Goal: Information Seeking & Learning: Learn about a topic

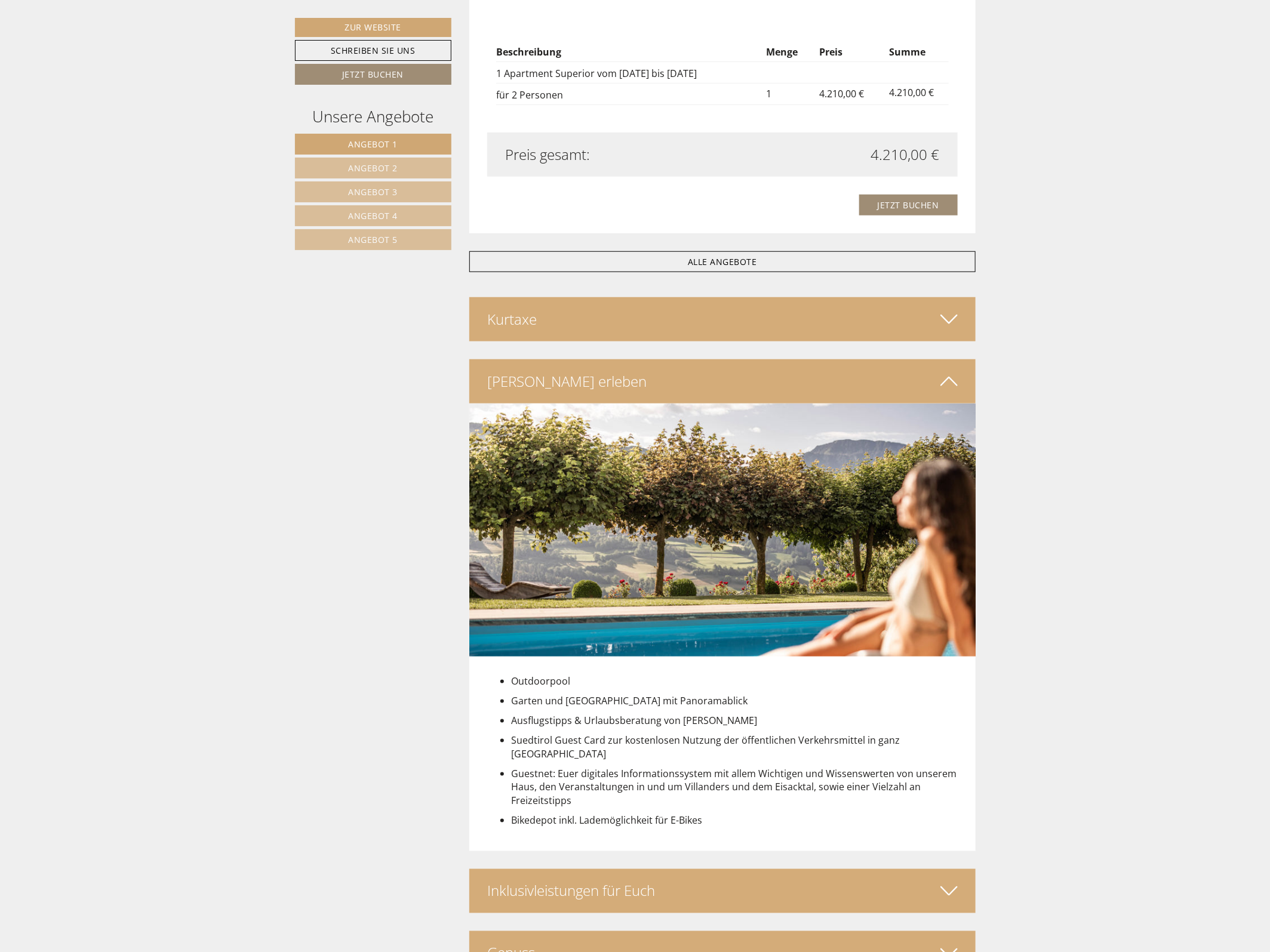
scroll to position [3134, 0]
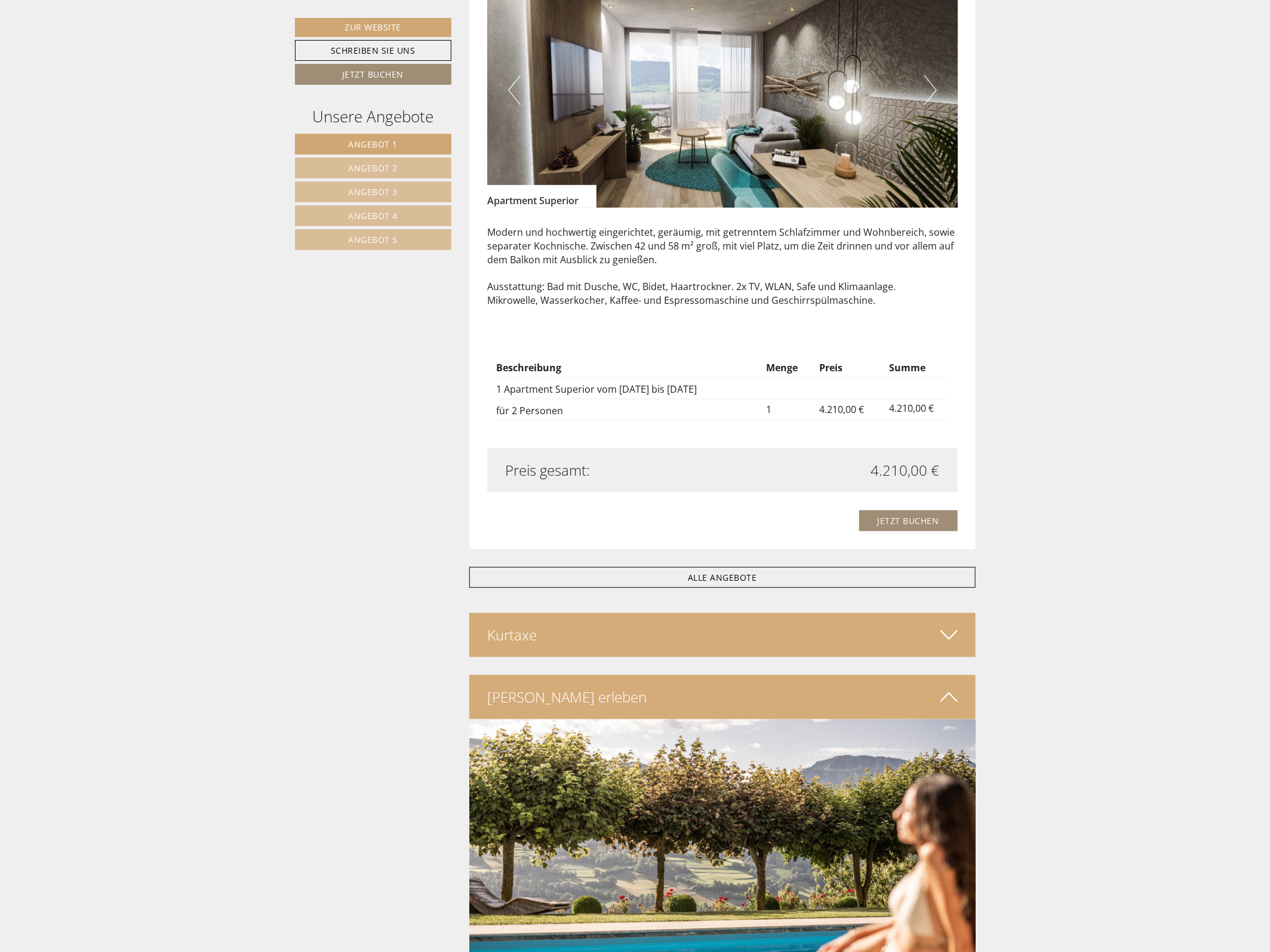
click at [374, 167] on span "Angebot 2" at bounding box center [373, 168] width 49 height 12
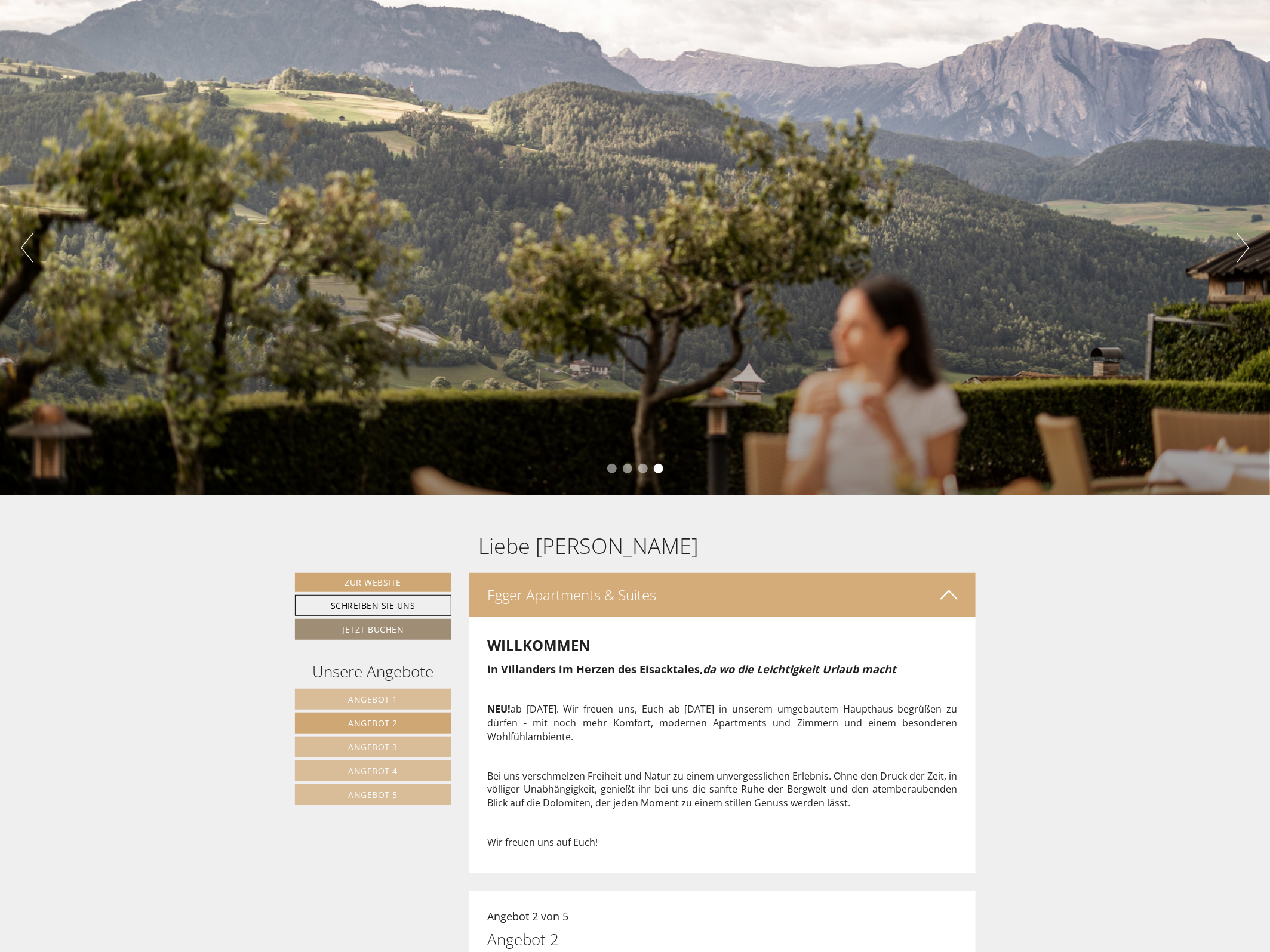
scroll to position [75, 0]
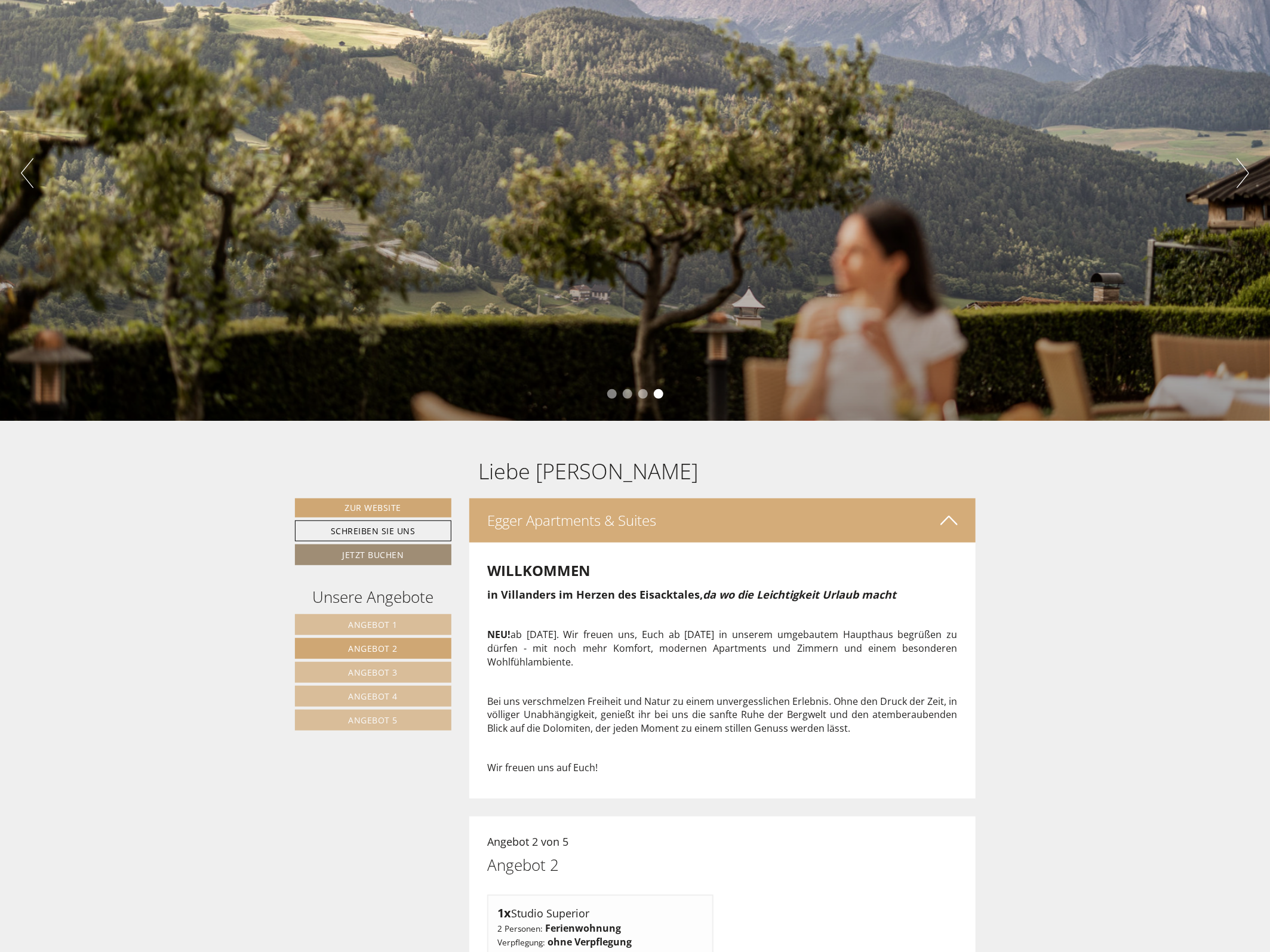
click at [1239, 186] on button "Next" at bounding box center [1242, 173] width 12 height 30
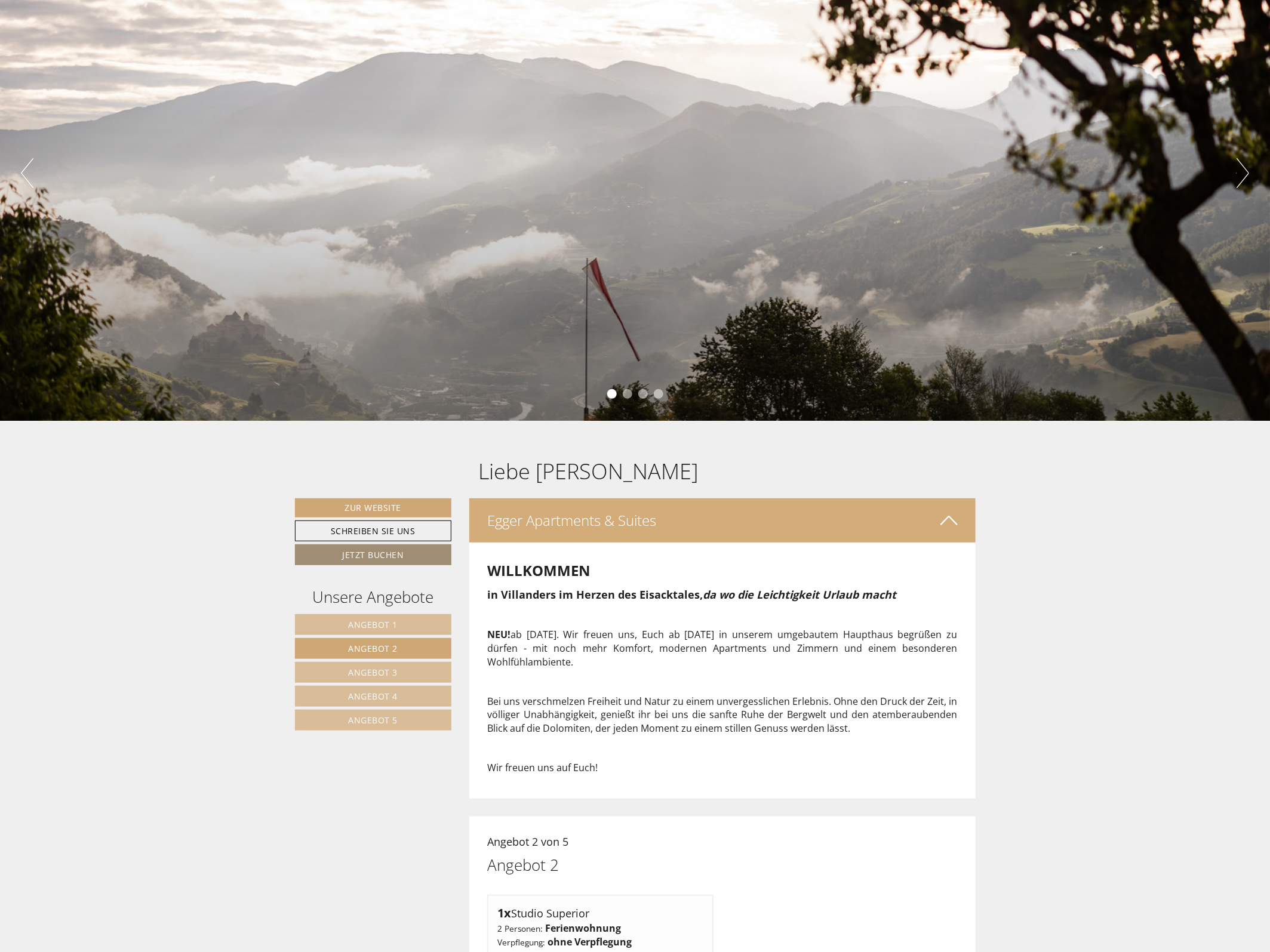
click at [1242, 168] on button "Next" at bounding box center [1242, 173] width 12 height 30
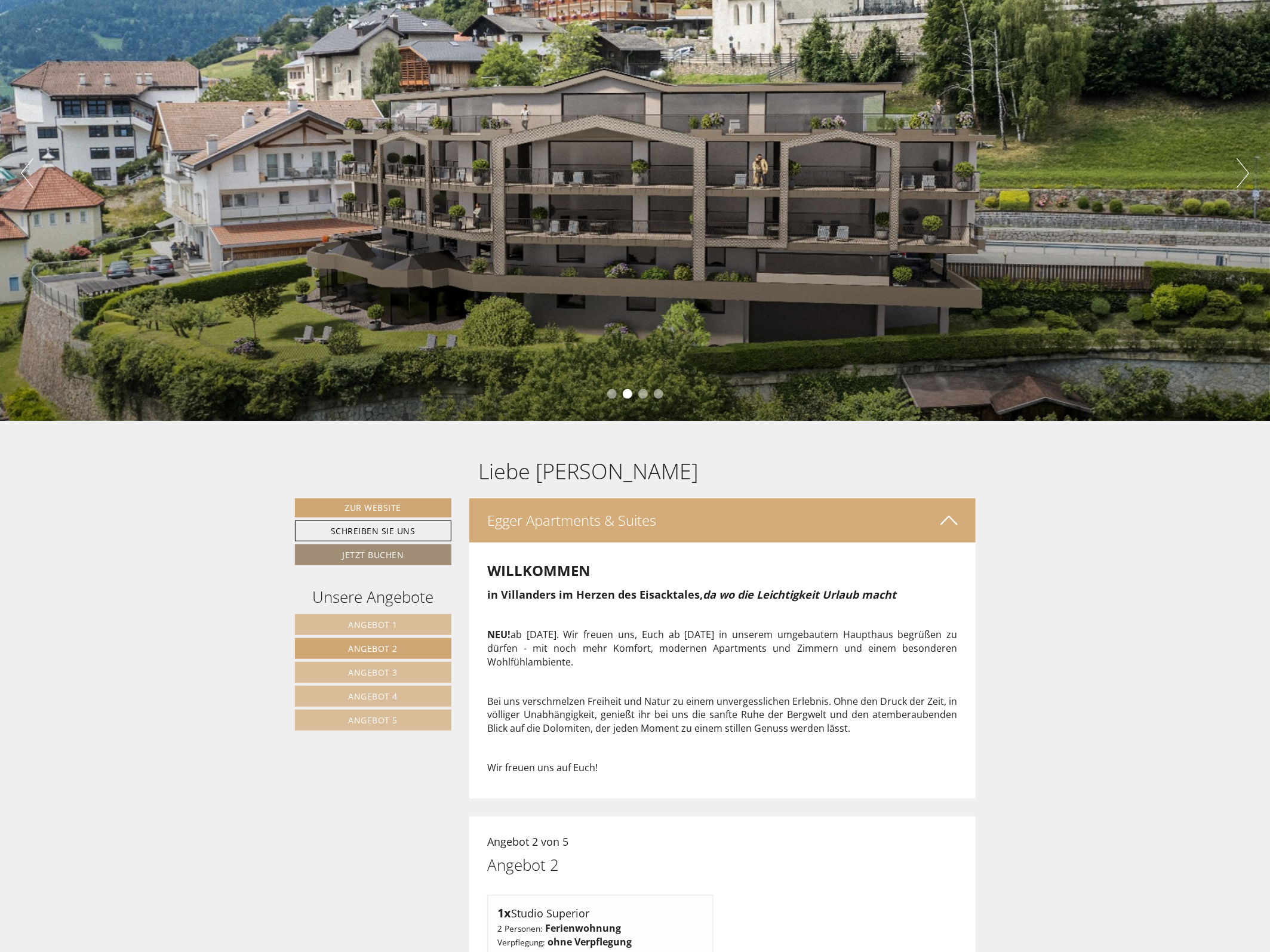
click at [1242, 168] on button "Next" at bounding box center [1242, 173] width 12 height 30
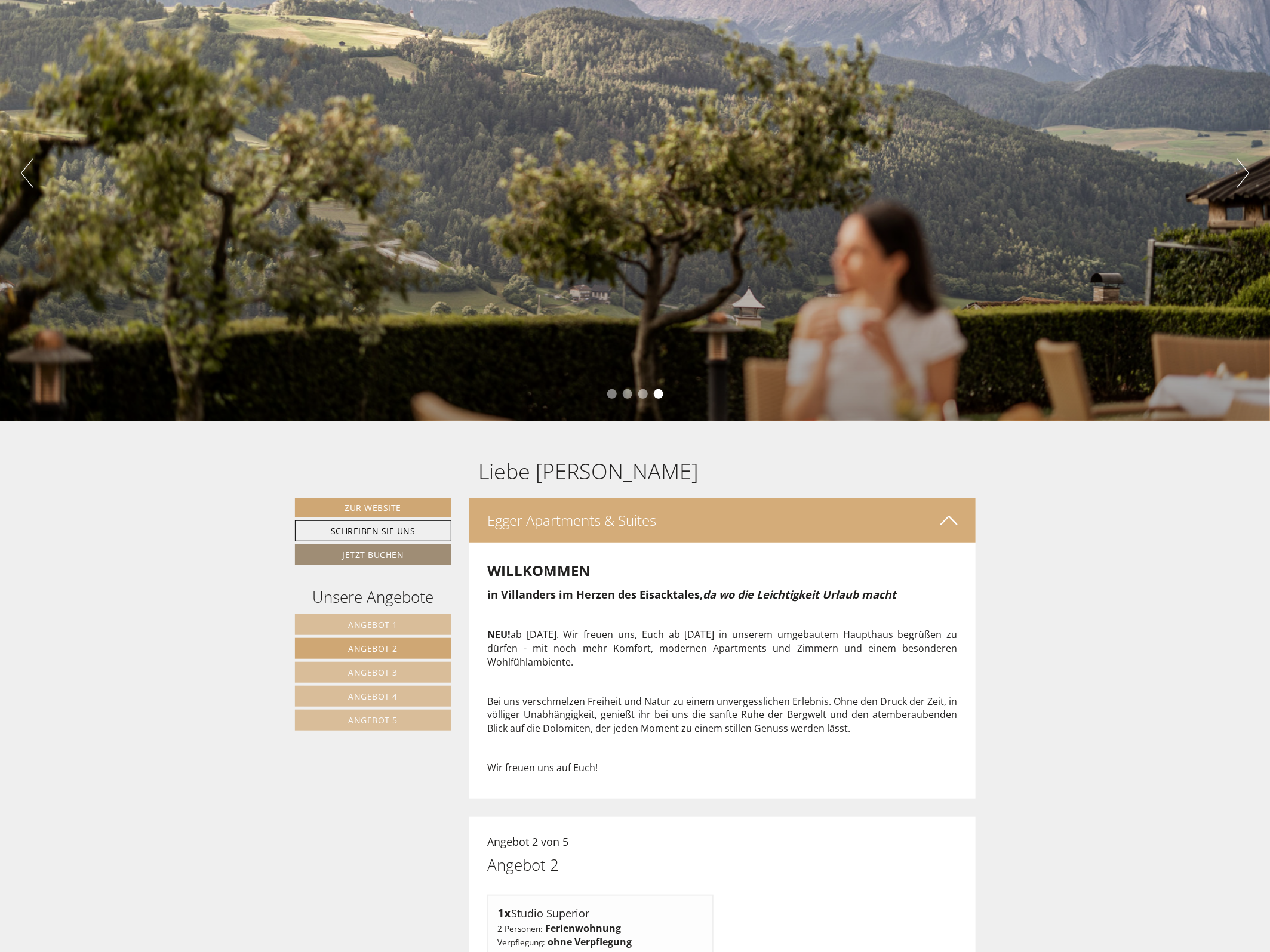
click at [1242, 168] on button "Next" at bounding box center [1242, 173] width 12 height 30
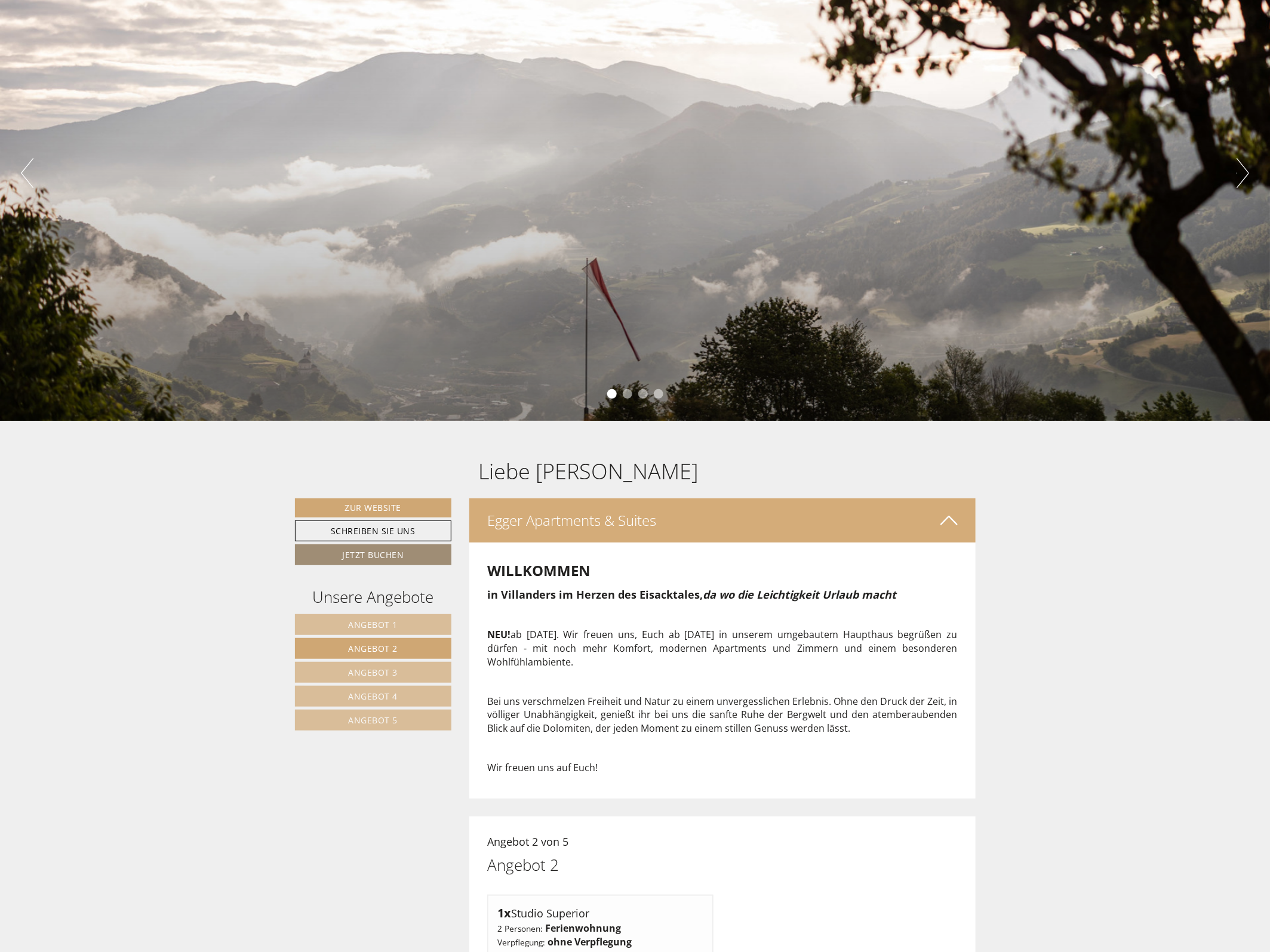
click at [1242, 168] on button "Next" at bounding box center [1242, 173] width 12 height 30
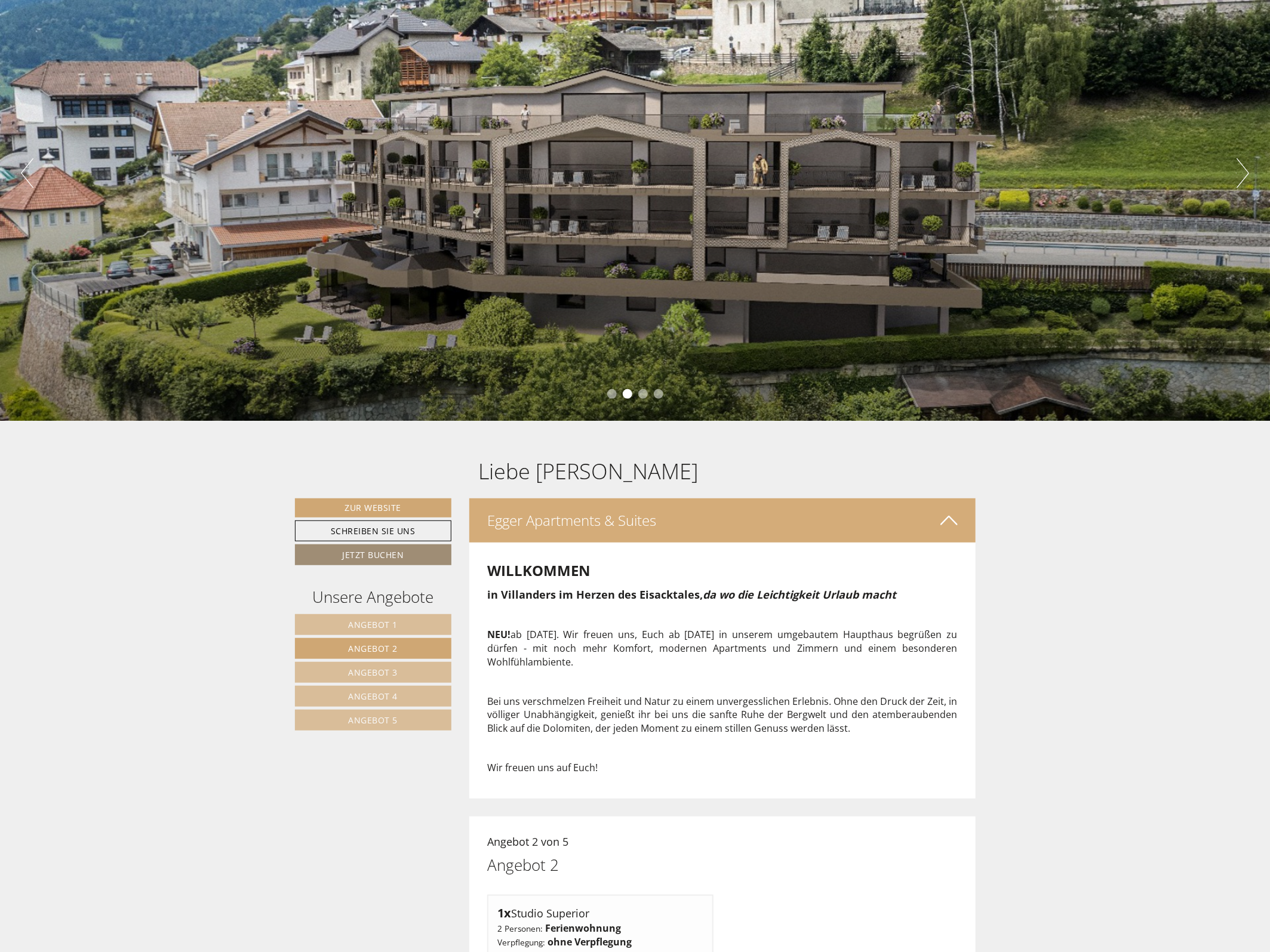
click at [1242, 168] on button "Next" at bounding box center [1242, 173] width 12 height 30
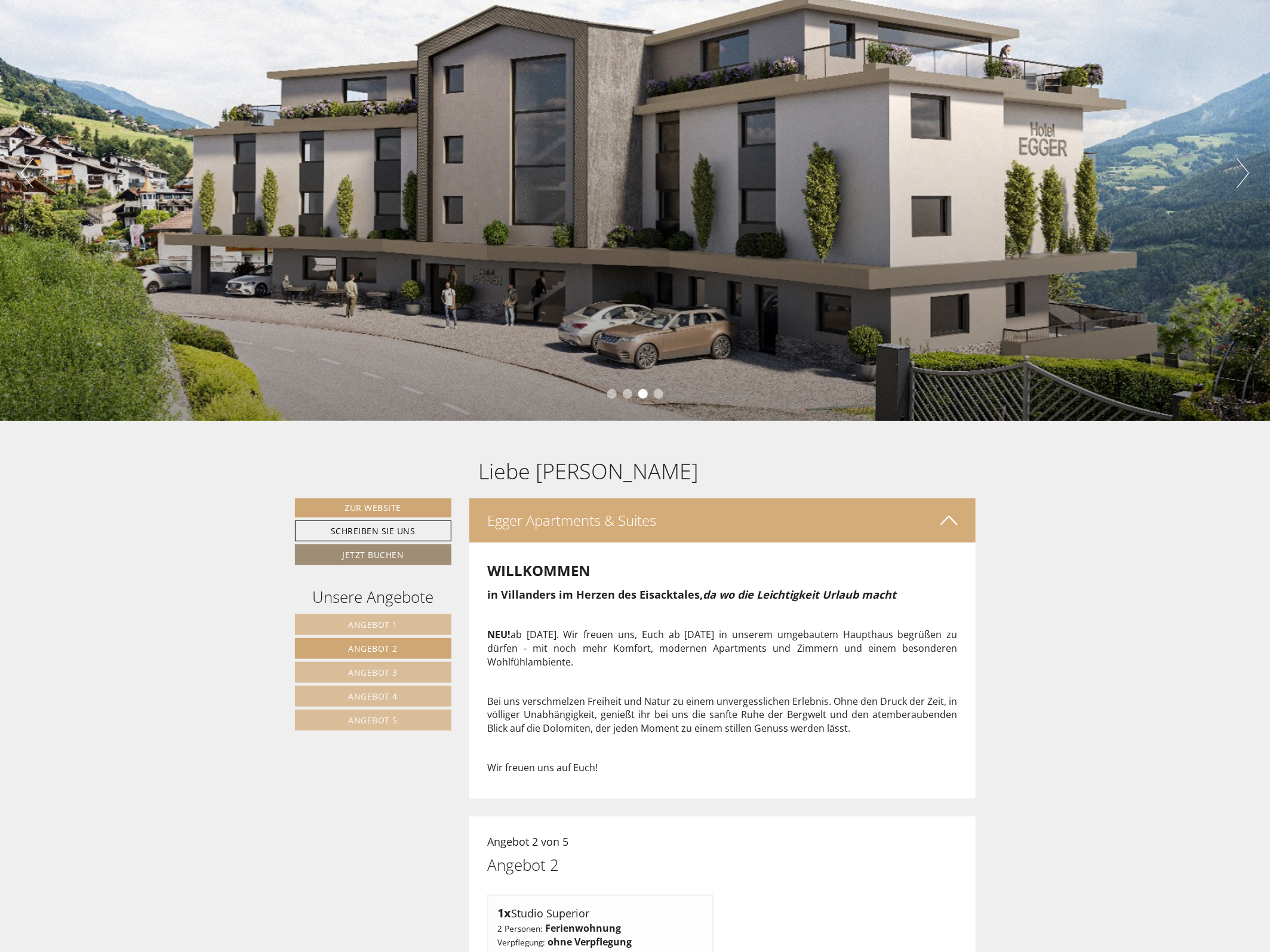
click at [1242, 168] on button "Next" at bounding box center [1242, 173] width 12 height 30
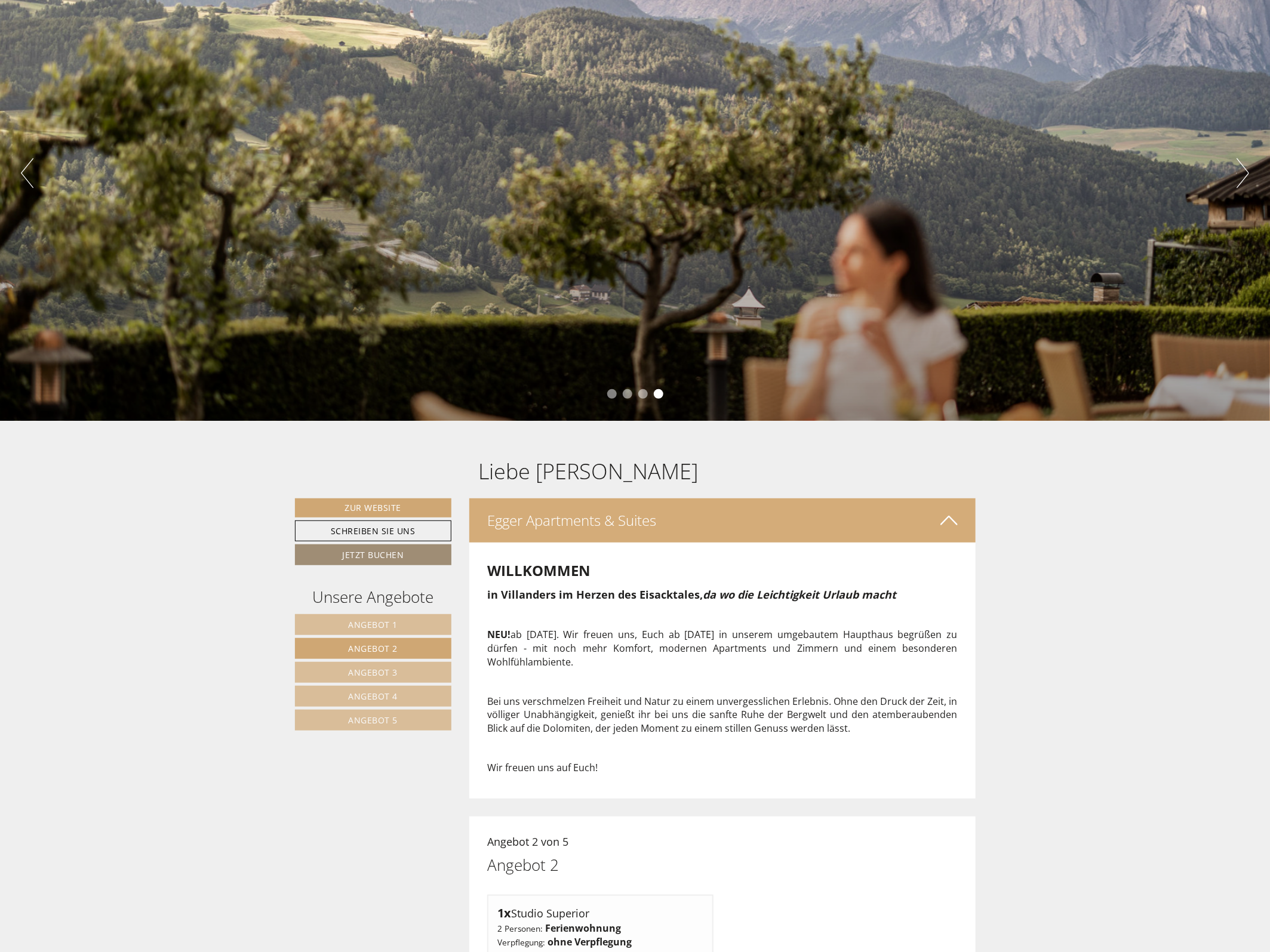
click at [1242, 168] on button "Next" at bounding box center [1242, 173] width 12 height 30
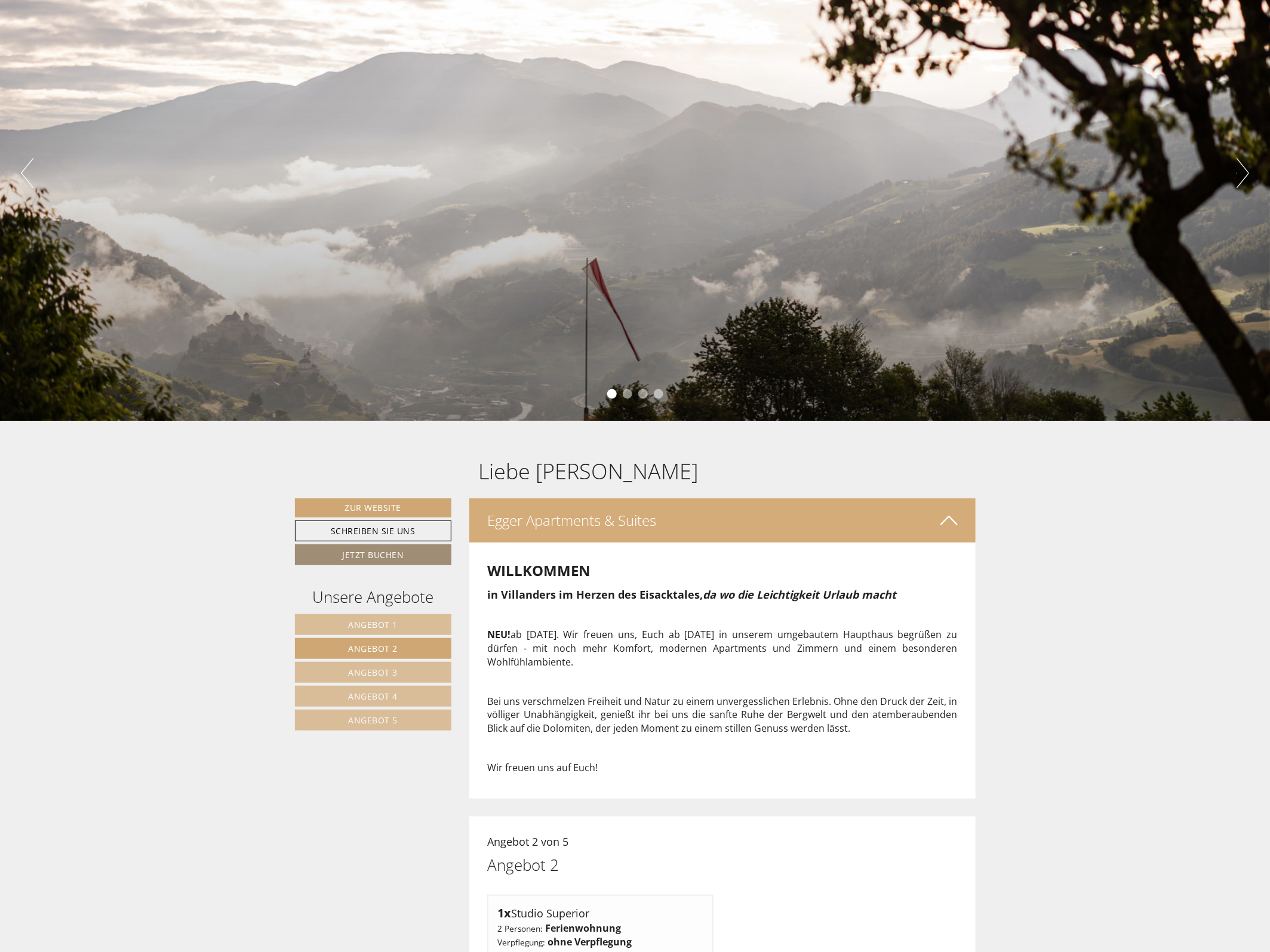
click at [1242, 168] on button "Next" at bounding box center [1242, 173] width 12 height 30
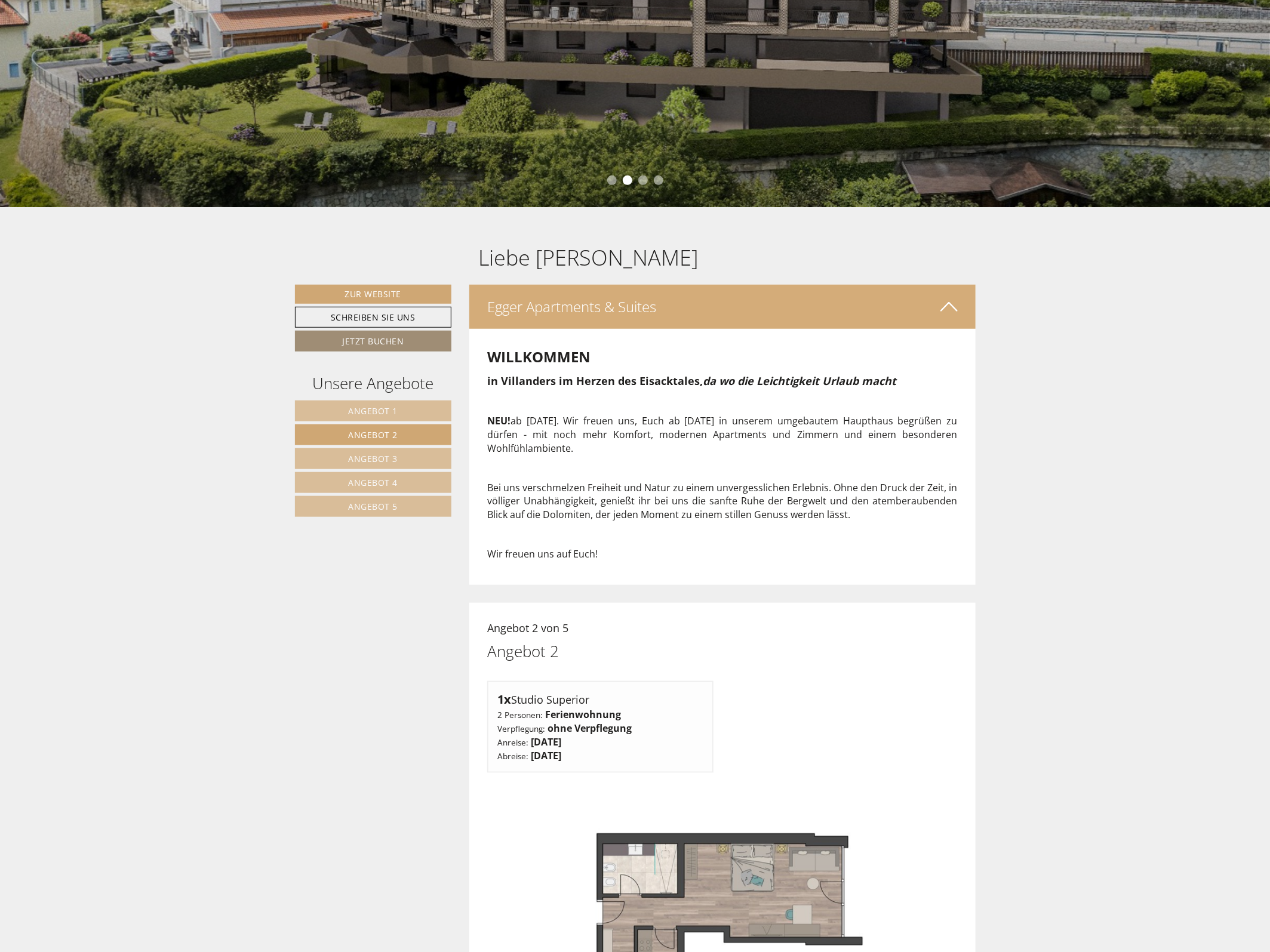
scroll to position [448, 0]
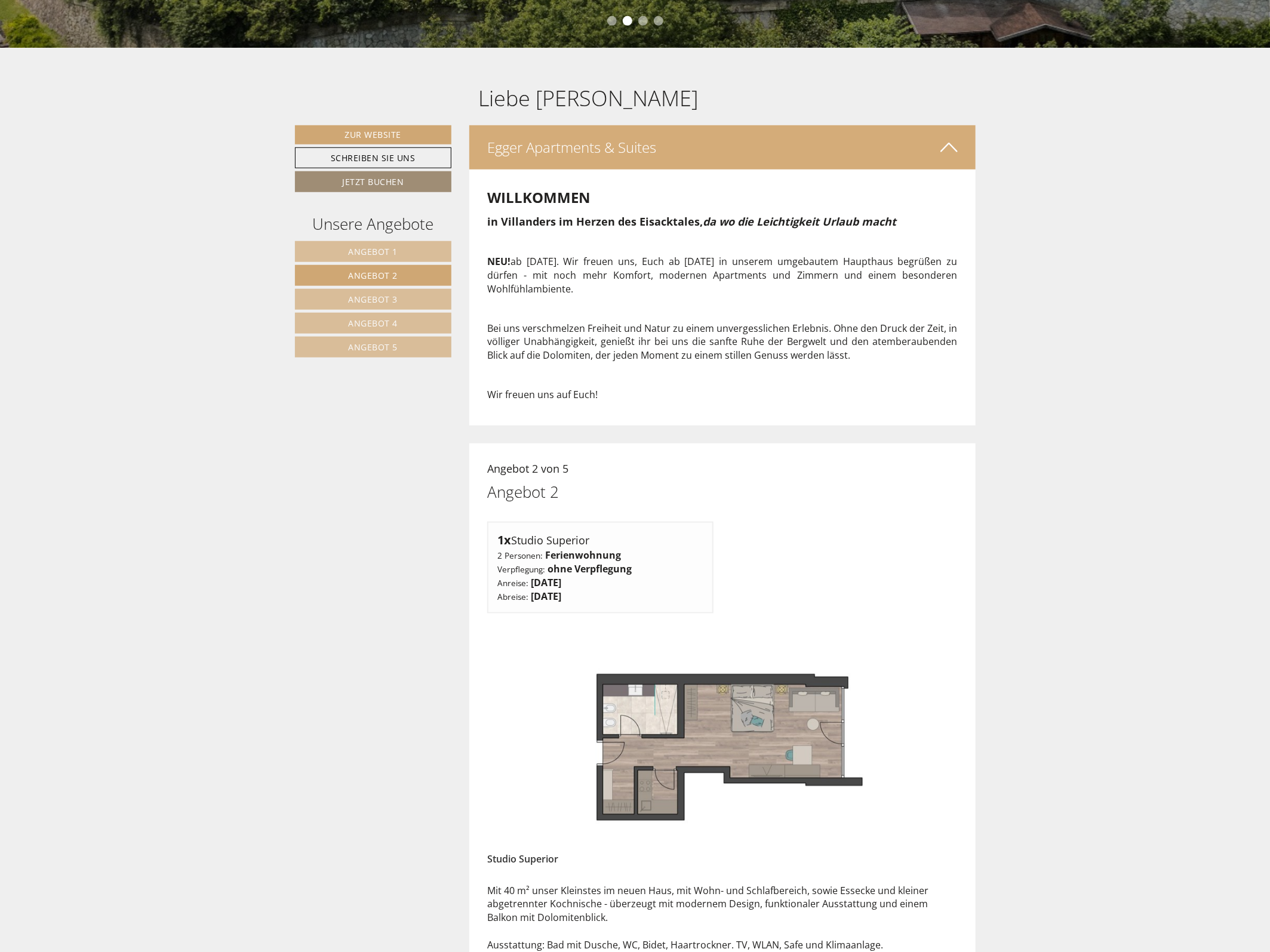
click at [402, 254] on link "Angebot 1" at bounding box center [373, 251] width 157 height 21
